Goal: Task Accomplishment & Management: Use online tool/utility

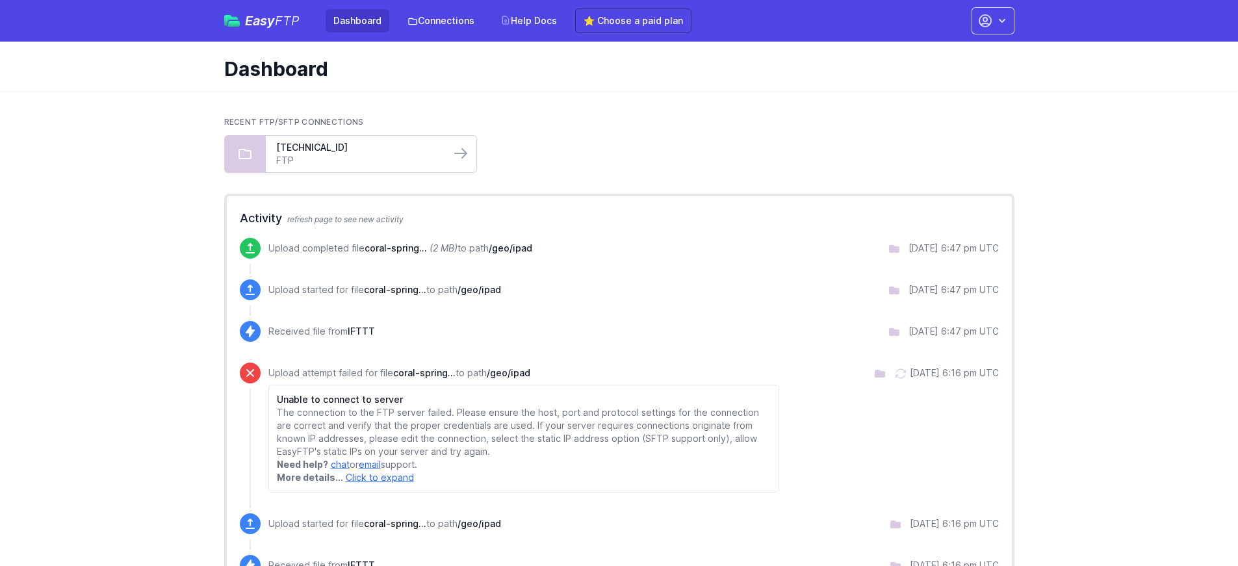
click at [391, 170] on div "131.153.207.156 FTP" at bounding box center [358, 154] width 185 height 36
click at [328, 149] on link "[TECHNICAL_ID]" at bounding box center [358, 147] width 164 height 13
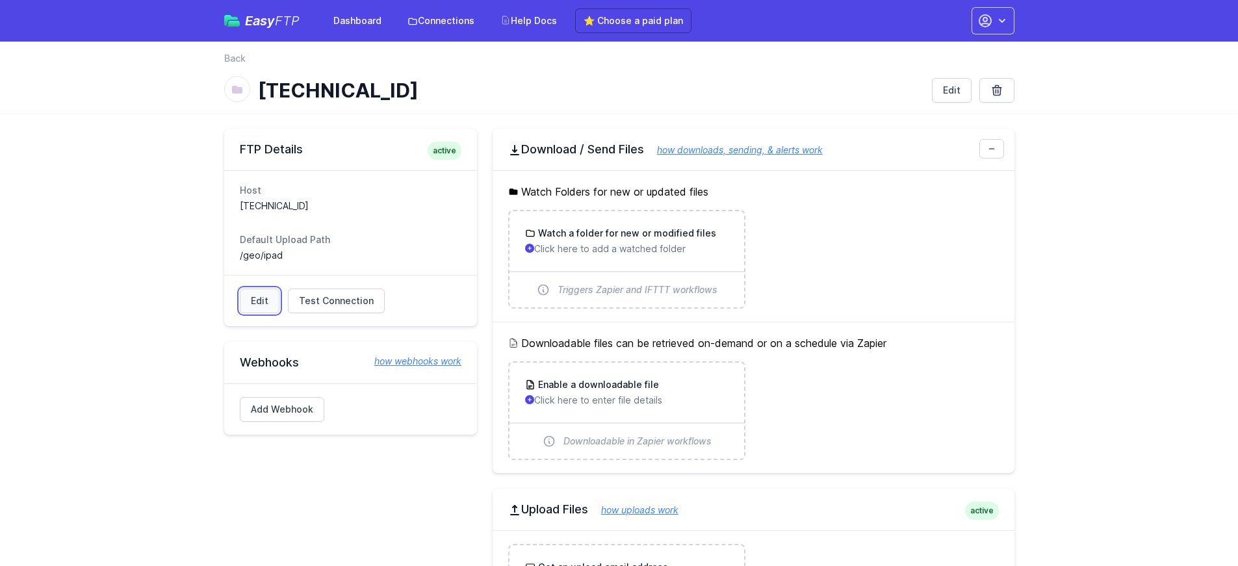
click at [266, 300] on link "Edit" at bounding box center [260, 301] width 40 height 25
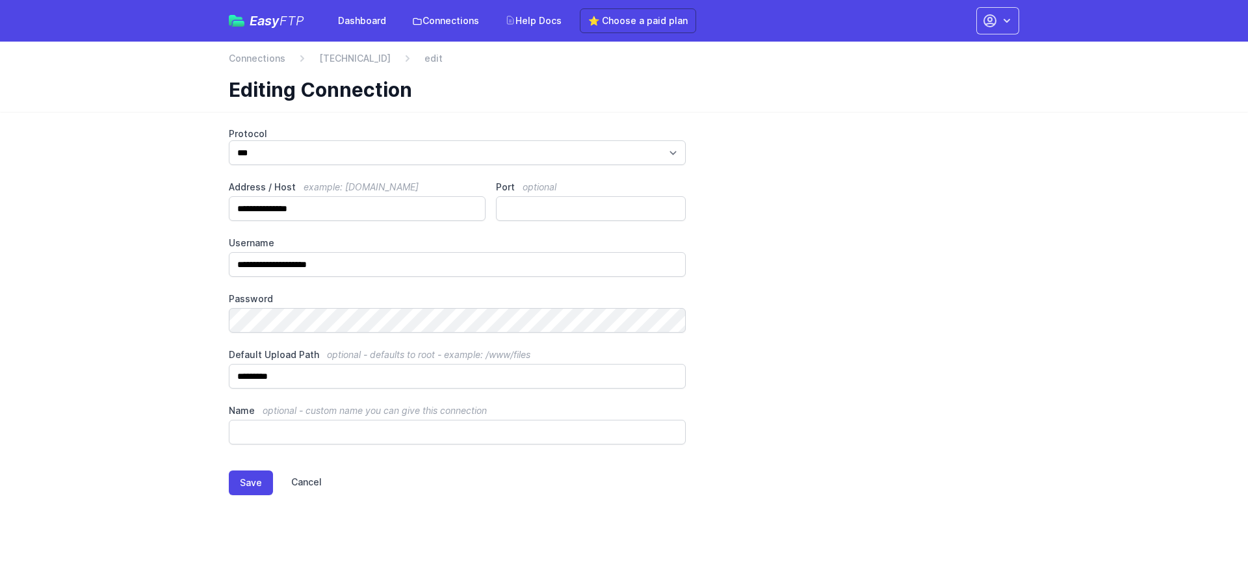
click at [306, 495] on link "Cancel" at bounding box center [297, 483] width 49 height 25
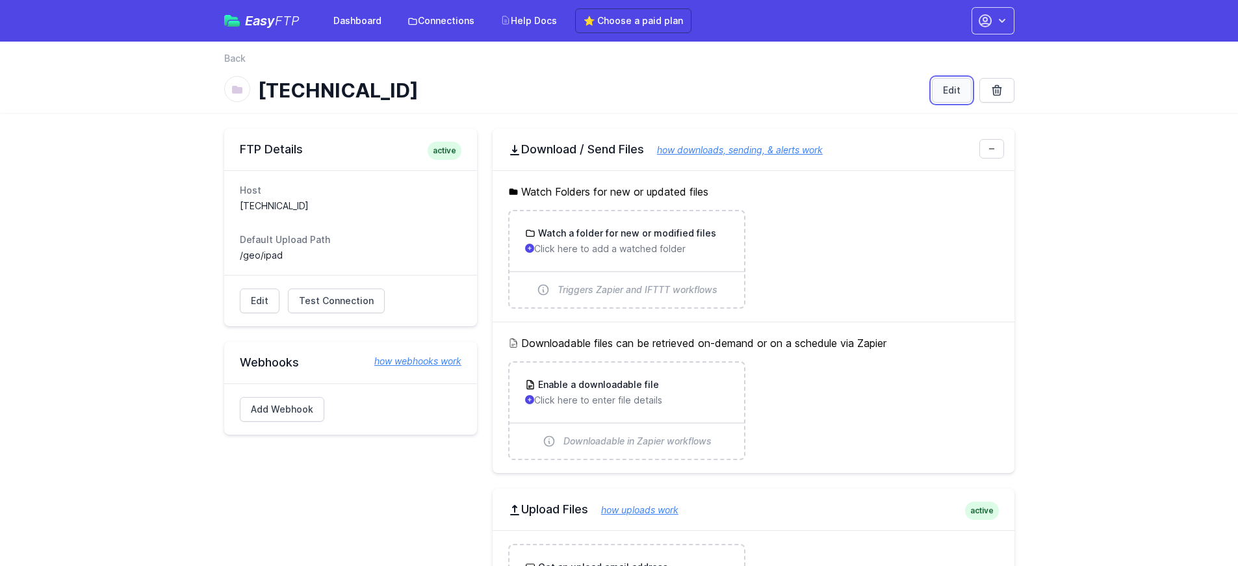
click at [940, 84] on link "Edit" at bounding box center [952, 90] width 40 height 25
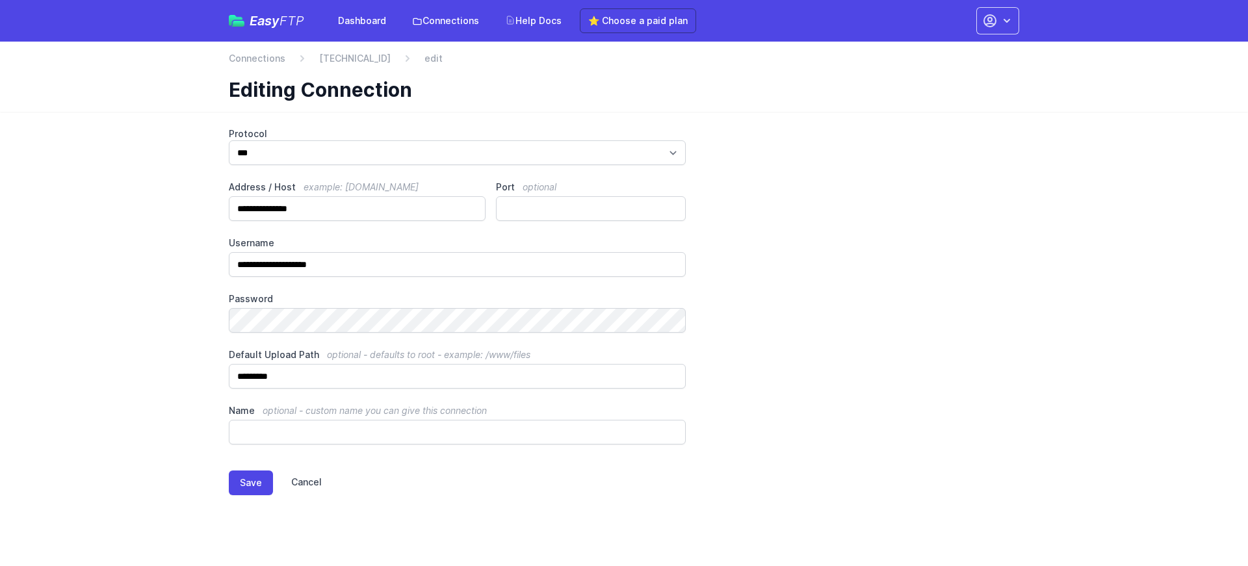
click at [309, 480] on link "Cancel" at bounding box center [297, 483] width 49 height 25
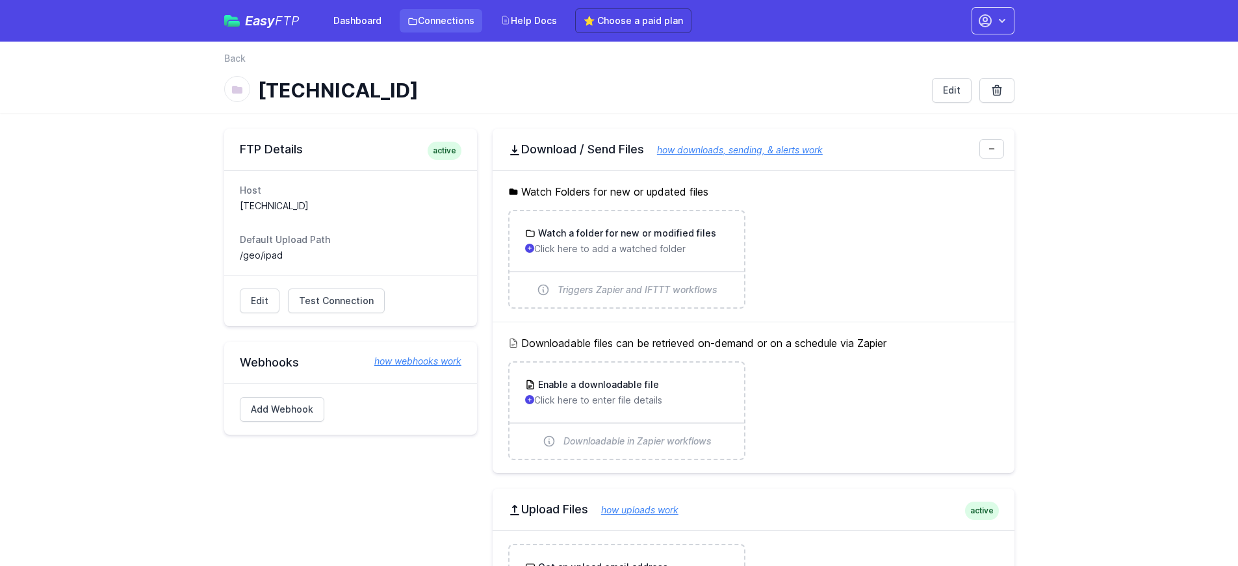
click at [436, 25] on link "Connections" at bounding box center [441, 20] width 83 height 23
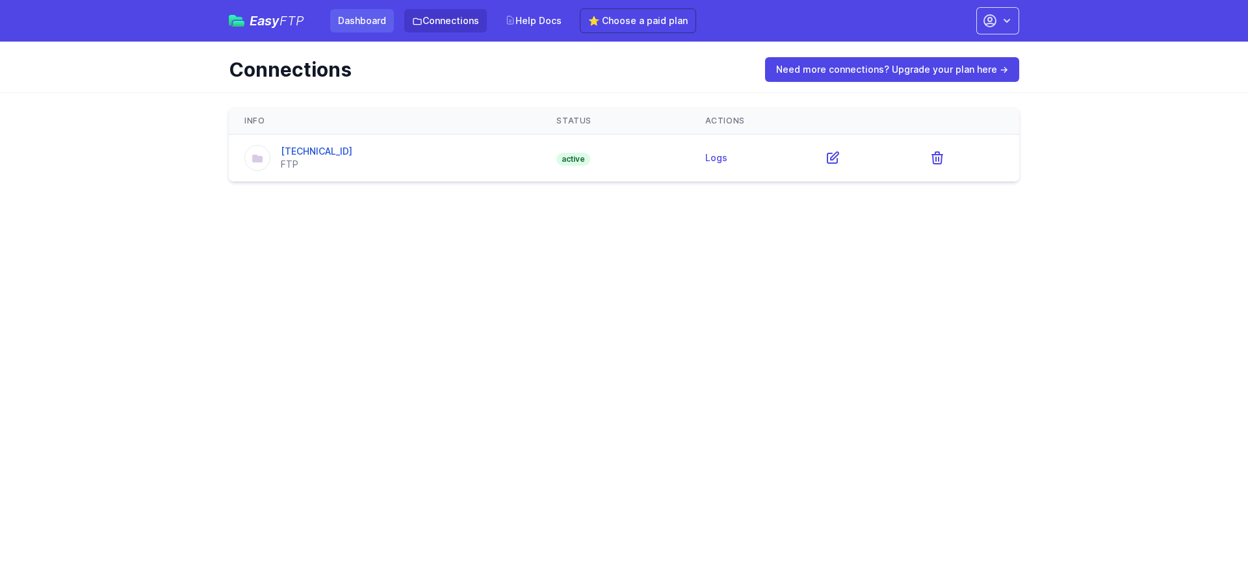
click at [357, 18] on link "Dashboard" at bounding box center [362, 20] width 64 height 23
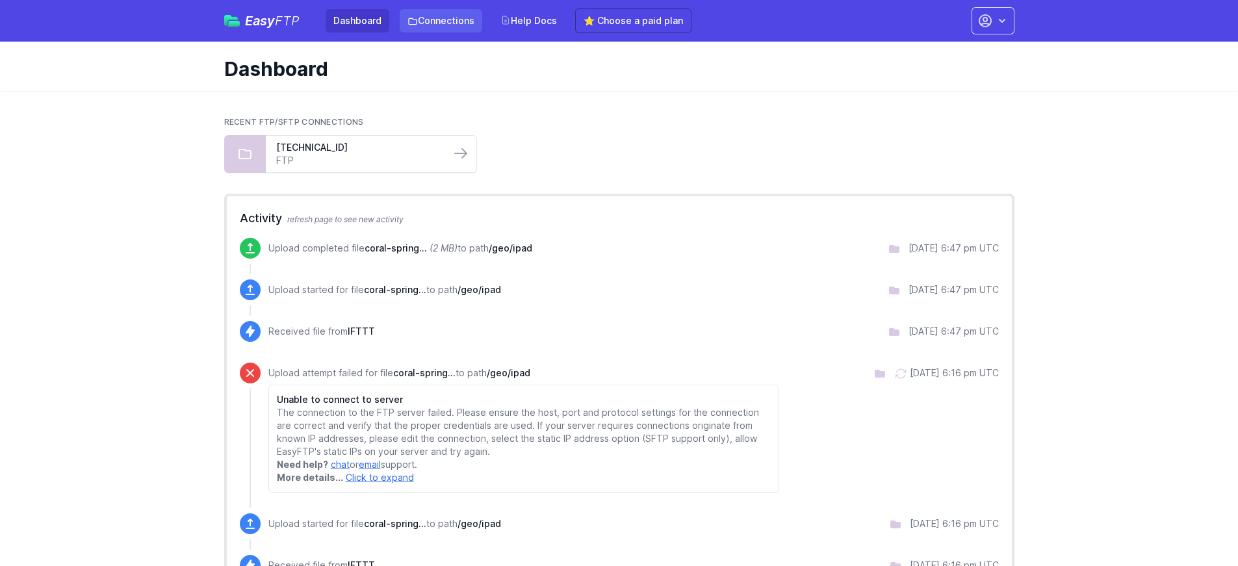
click at [431, 16] on link "Connections" at bounding box center [441, 20] width 83 height 23
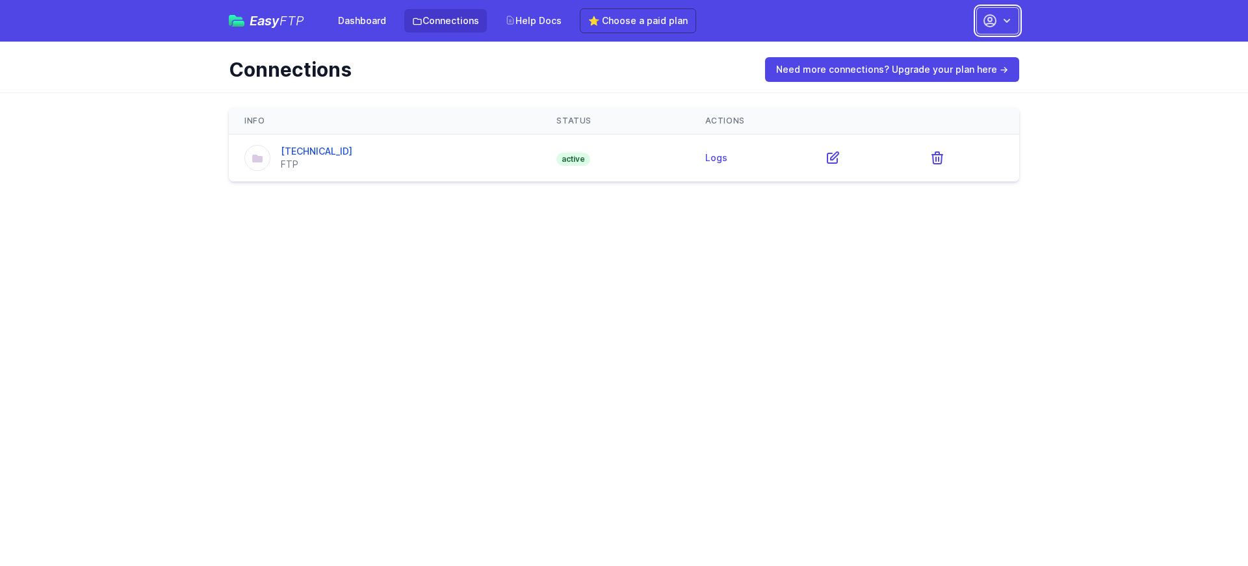
click at [1003, 24] on icon "button" at bounding box center [1006, 20] width 13 height 13
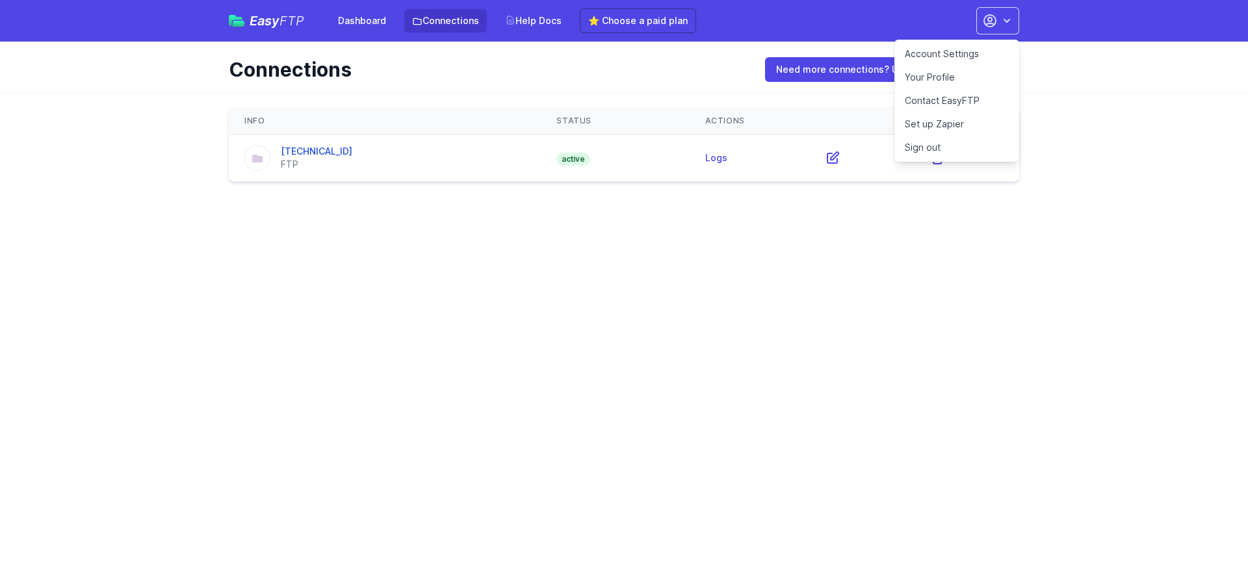
click at [979, 56] on link "Account Settings" at bounding box center [956, 53] width 125 height 23
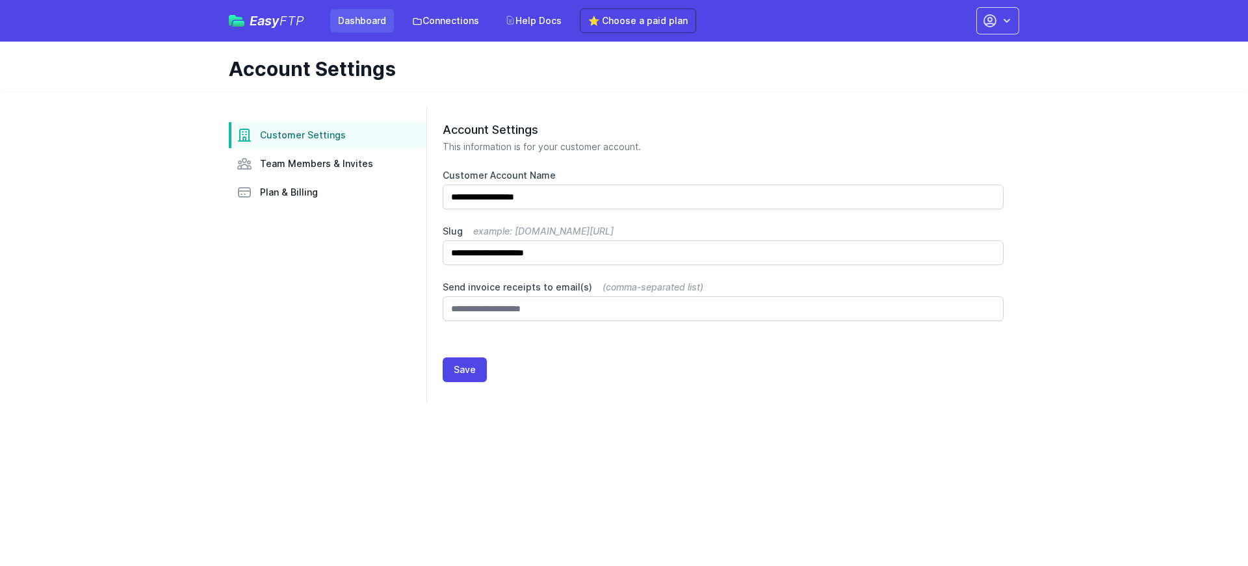
click at [356, 21] on link "Dashboard" at bounding box center [362, 20] width 64 height 23
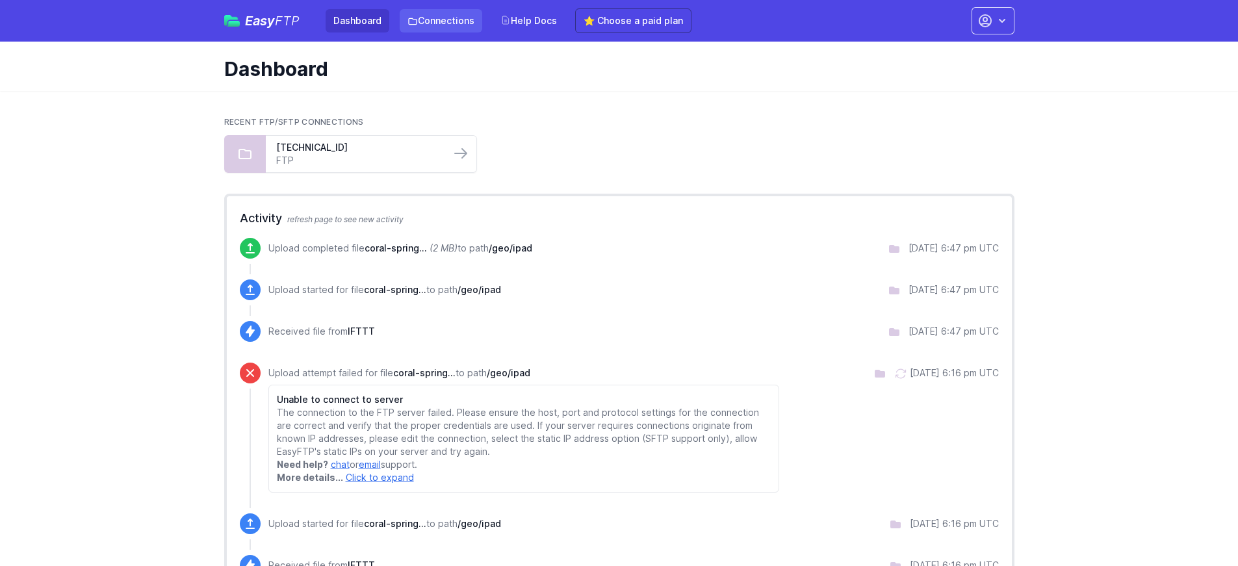
click at [420, 18] on link "Connections" at bounding box center [441, 20] width 83 height 23
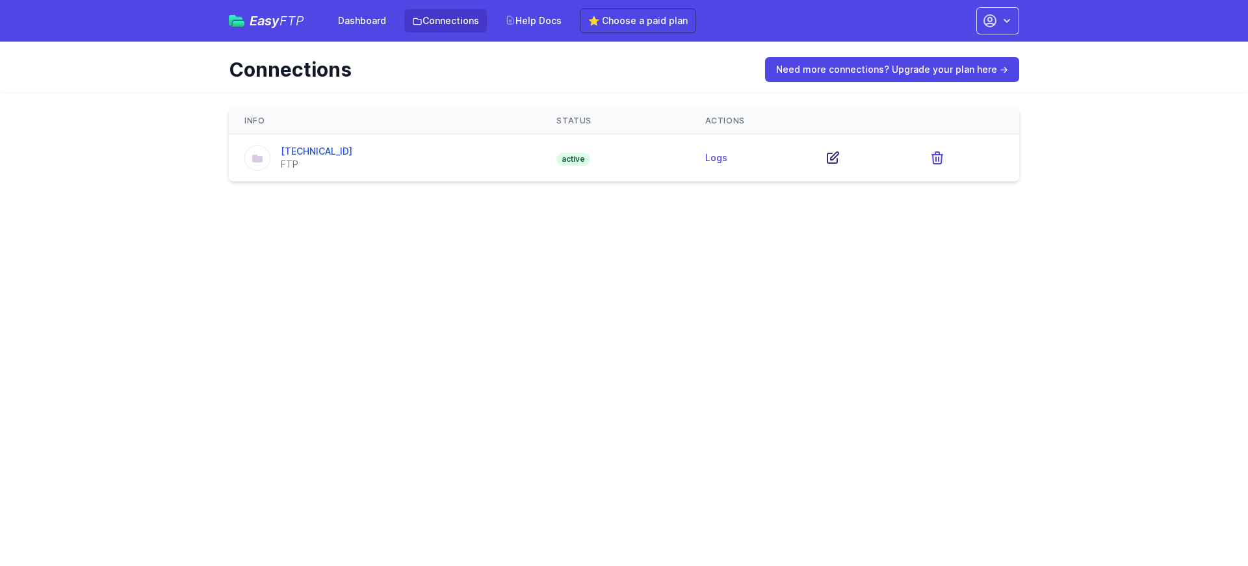
click at [830, 156] on icon at bounding box center [833, 158] width 16 height 16
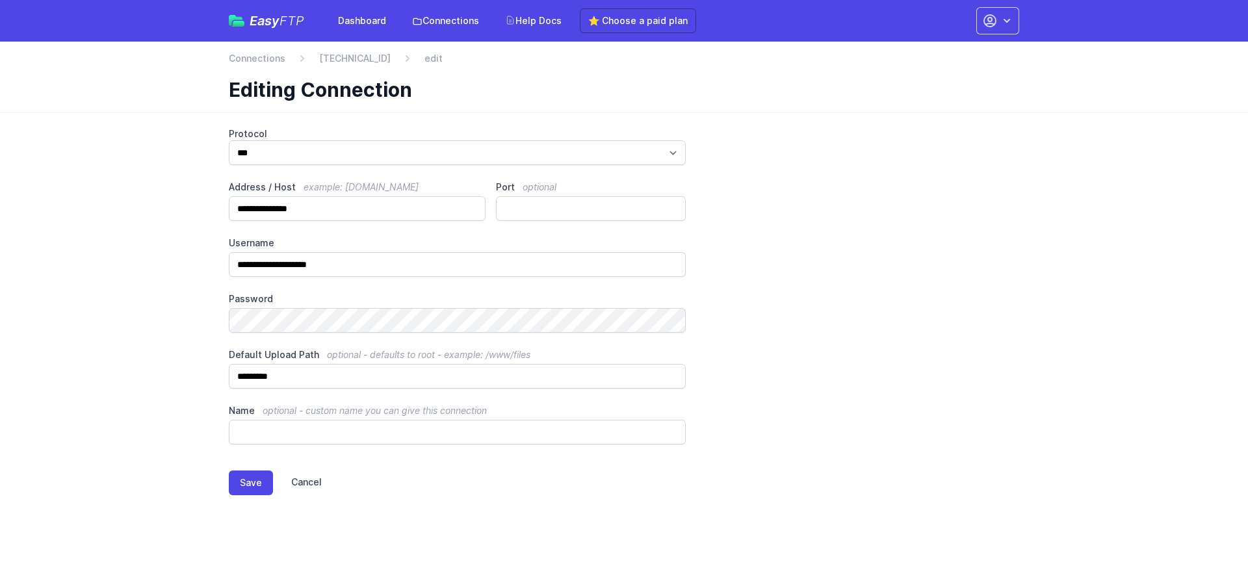
click at [306, 478] on link "Cancel" at bounding box center [297, 483] width 49 height 25
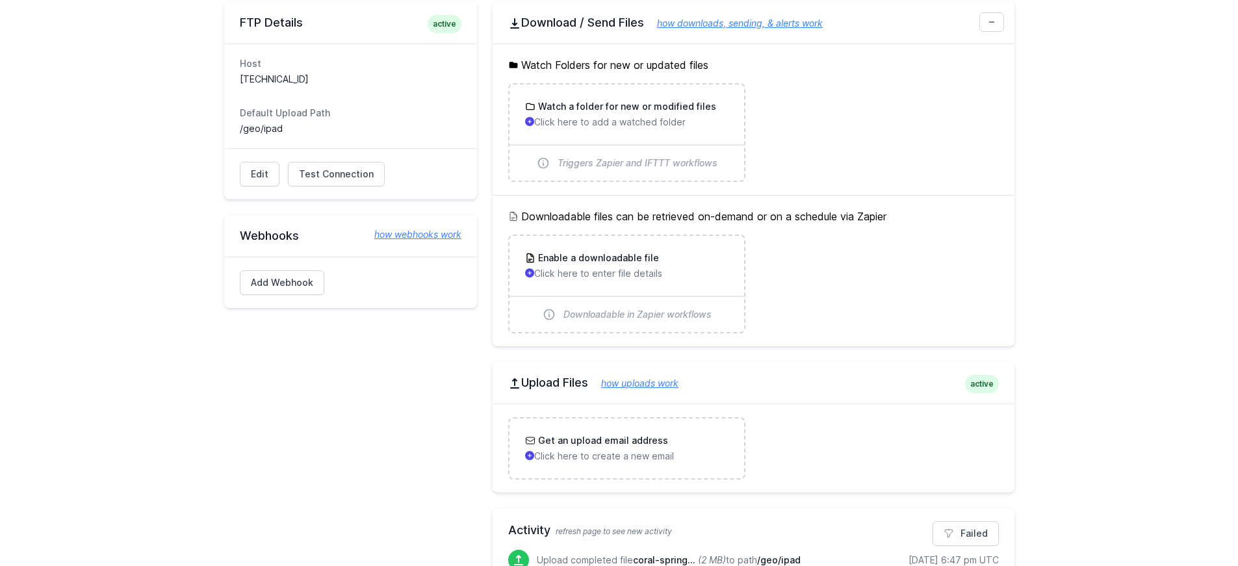
scroll to position [130, 0]
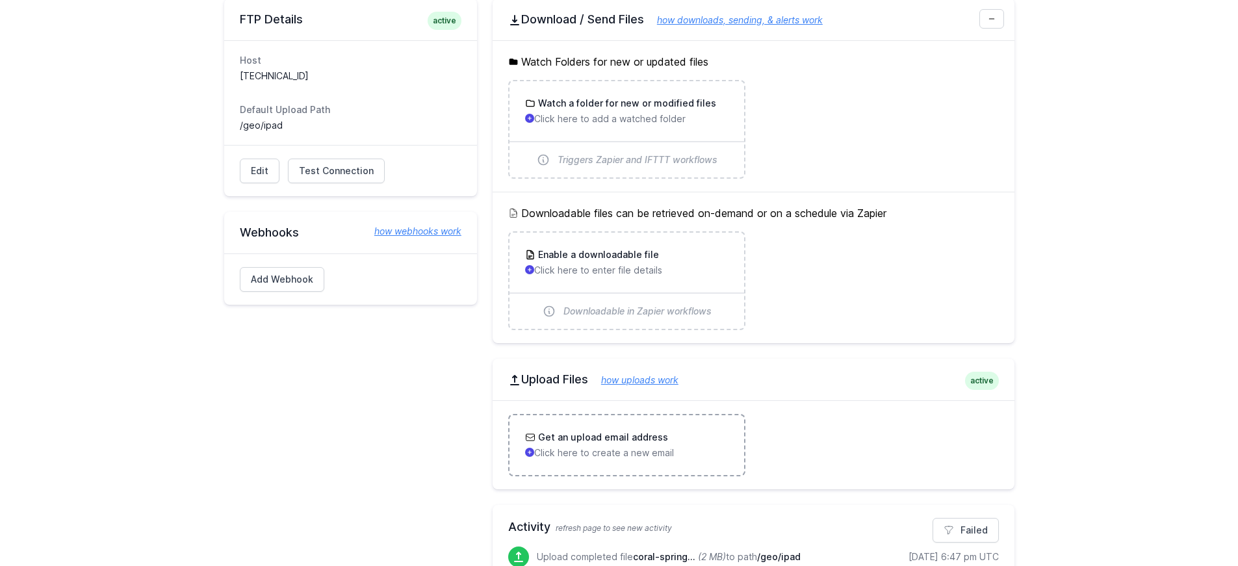
click at [658, 441] on h3 "Get an upload email address" at bounding box center [602, 437] width 133 height 13
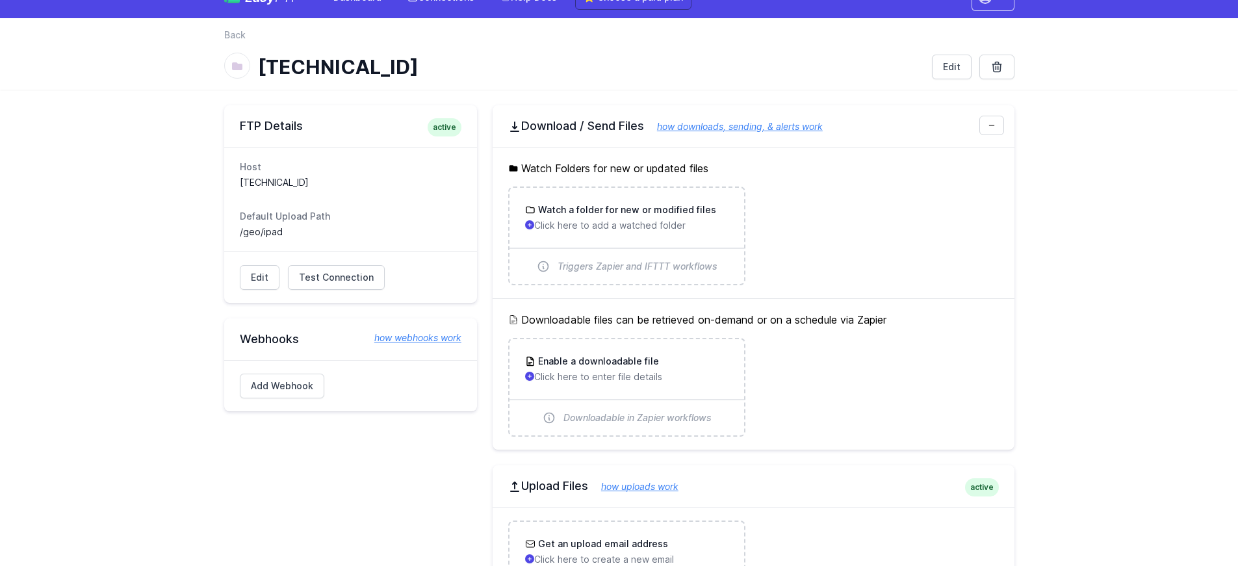
scroll to position [0, 0]
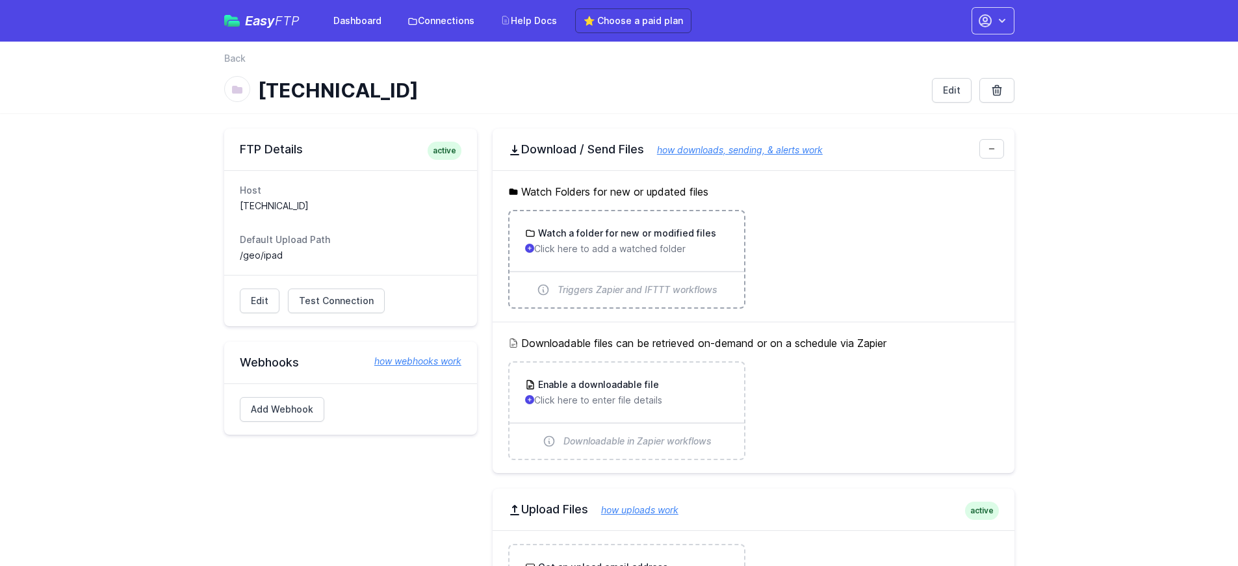
click at [664, 227] on h3 "Watch a folder for new or modified files" at bounding box center [626, 233] width 181 height 13
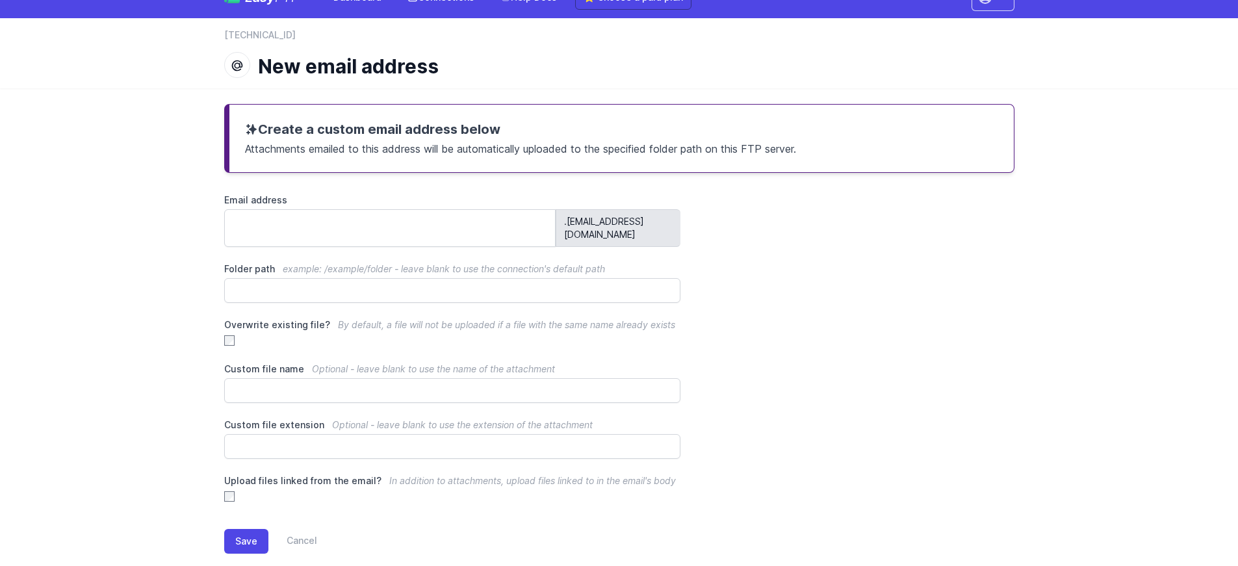
scroll to position [34, 0]
